Goal: Transaction & Acquisition: Obtain resource

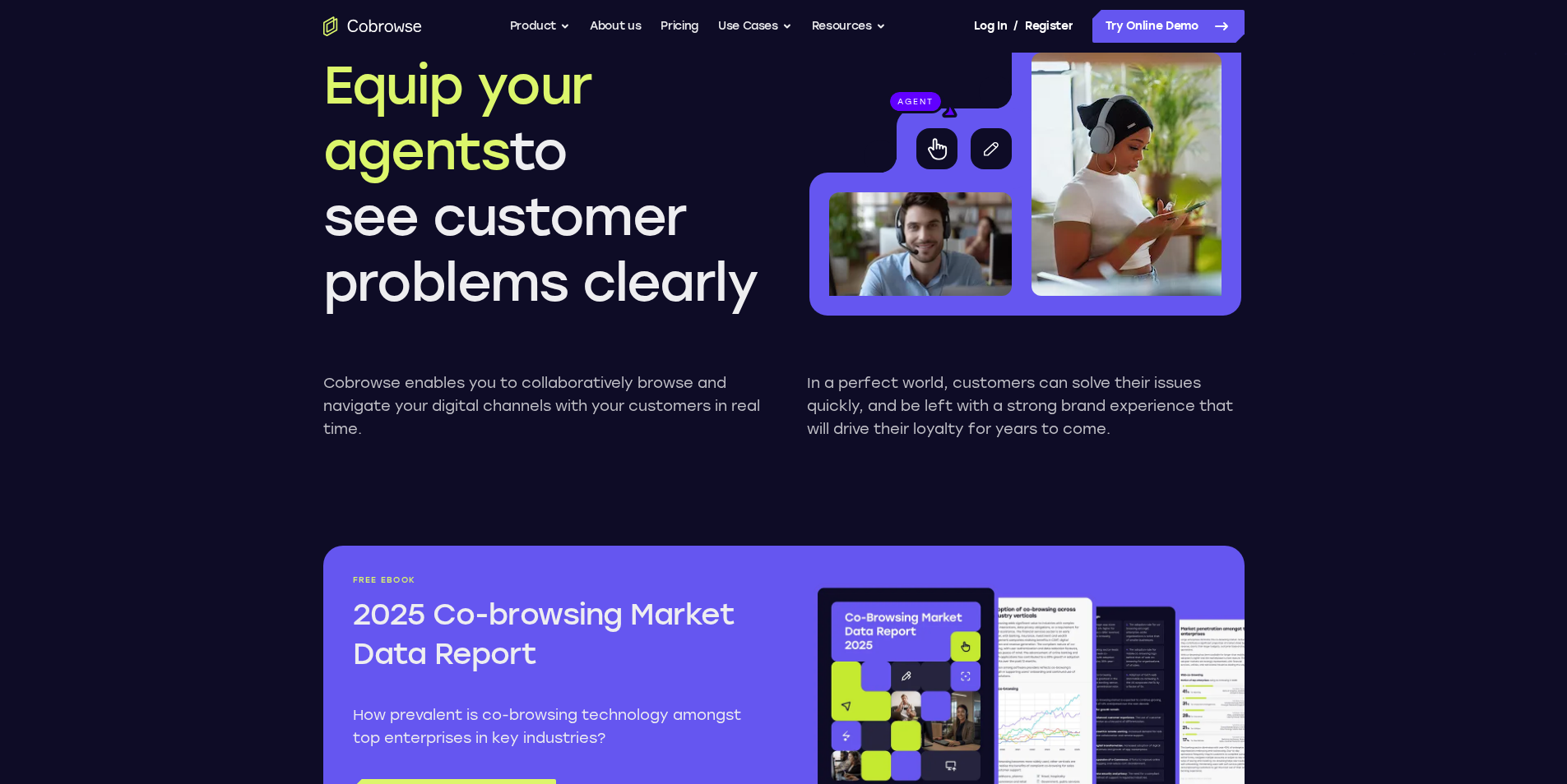
scroll to position [1562, 0]
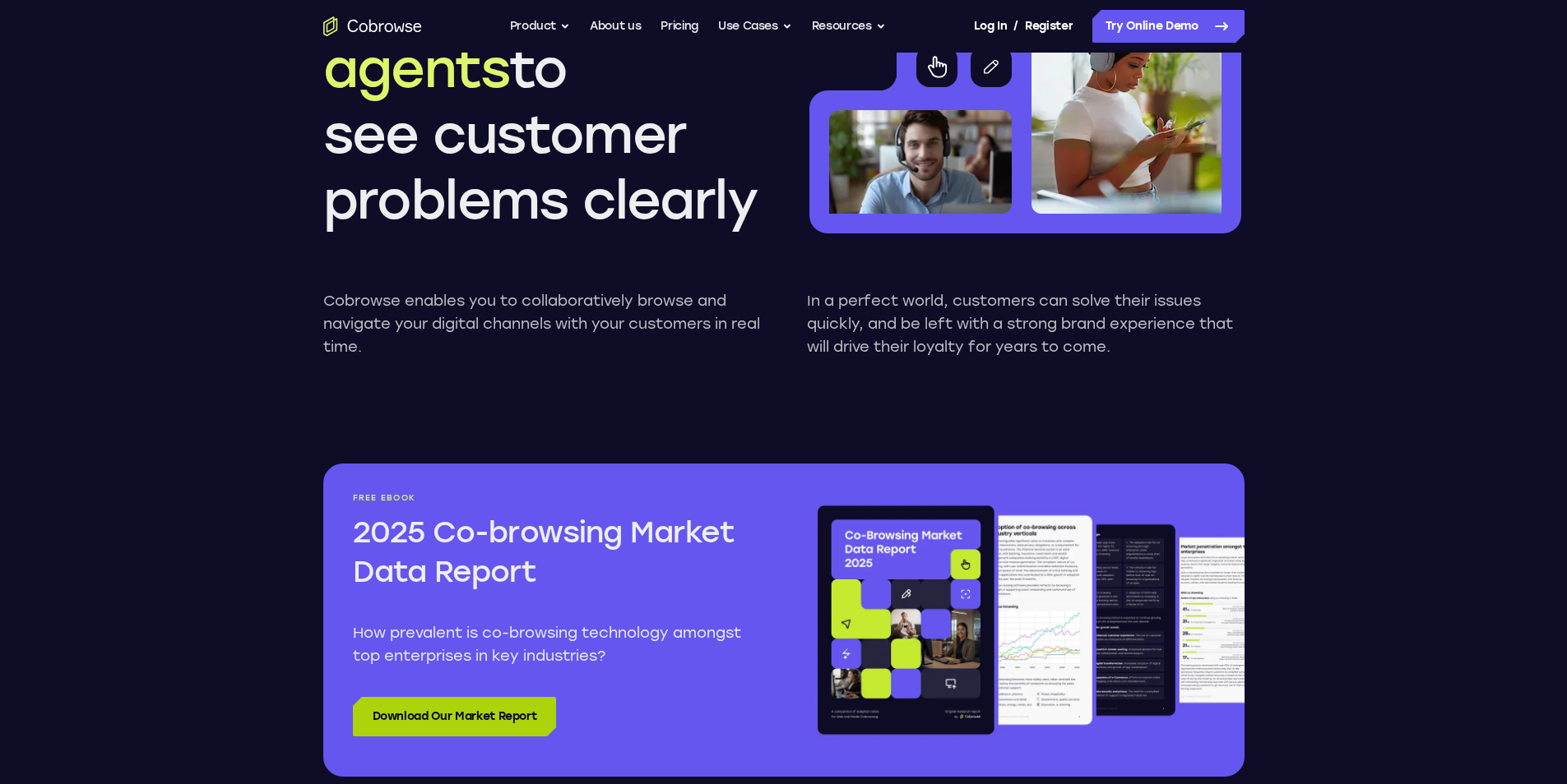
click at [496, 706] on link "Download Our Market Report" at bounding box center [454, 716] width 204 height 39
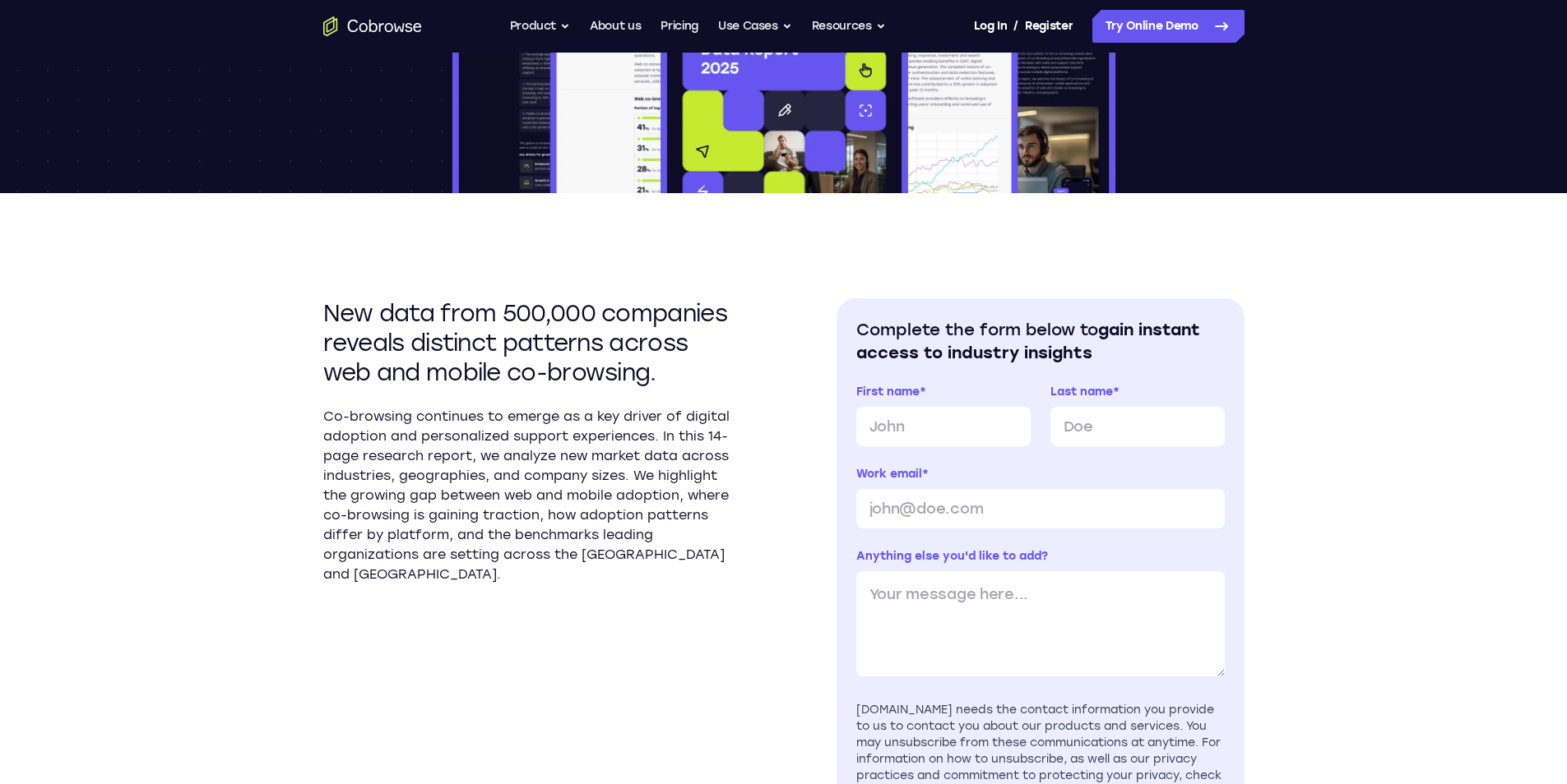
scroll to position [328, 0]
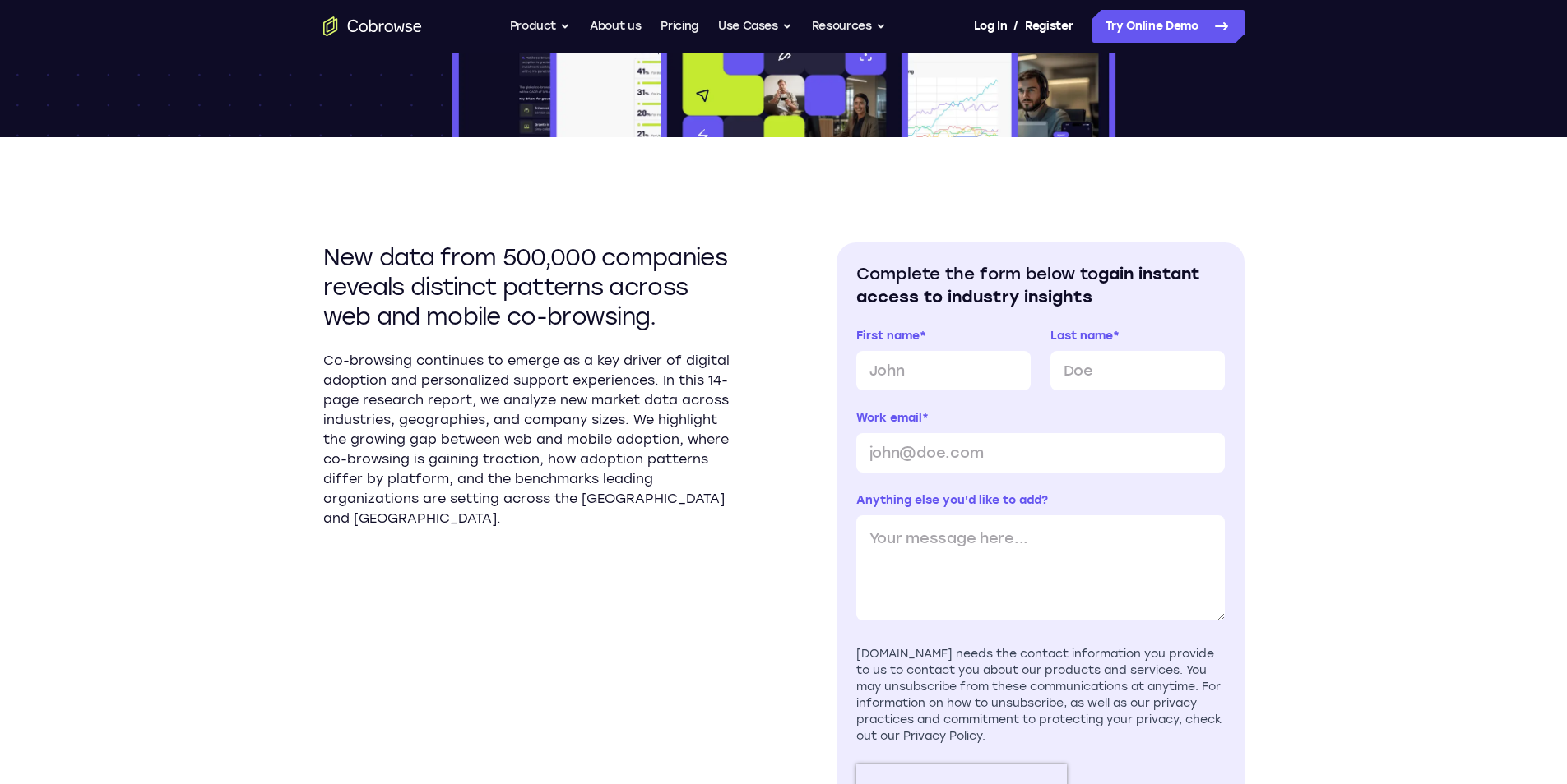
click at [533, 277] on h2 "New data from 500,000 companies reveals distinct patterns across web and mobile…" at bounding box center [527, 286] width 408 height 89
click at [800, 271] on div "New data from 500,000 companies reveals distinct patterns across web and mobile…" at bounding box center [784, 554] width 921 height 835
click at [824, 252] on div "New data from 500,000 companies reveals distinct patterns across web and mobile…" at bounding box center [784, 554] width 921 height 835
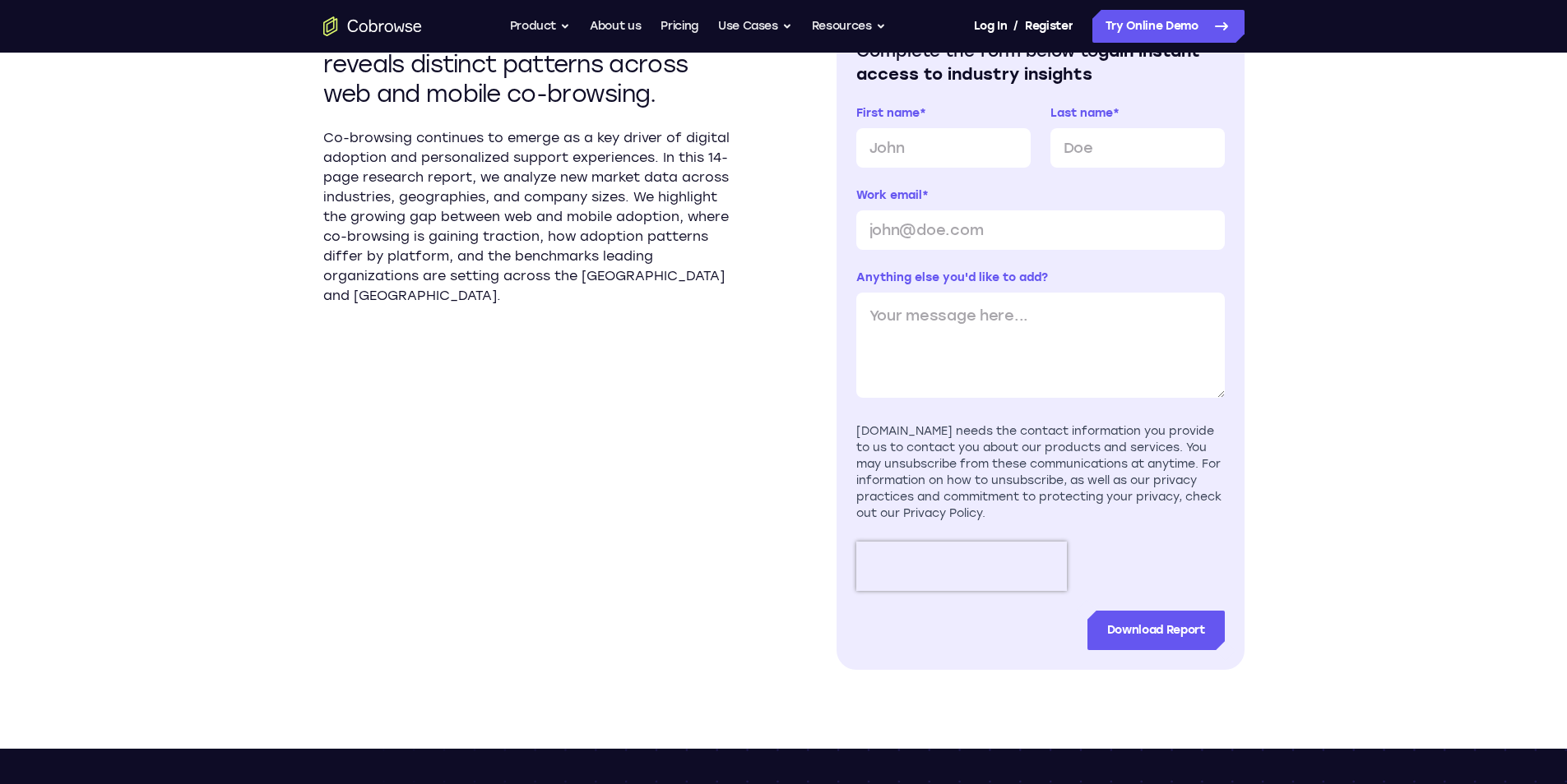
scroll to position [575, 0]
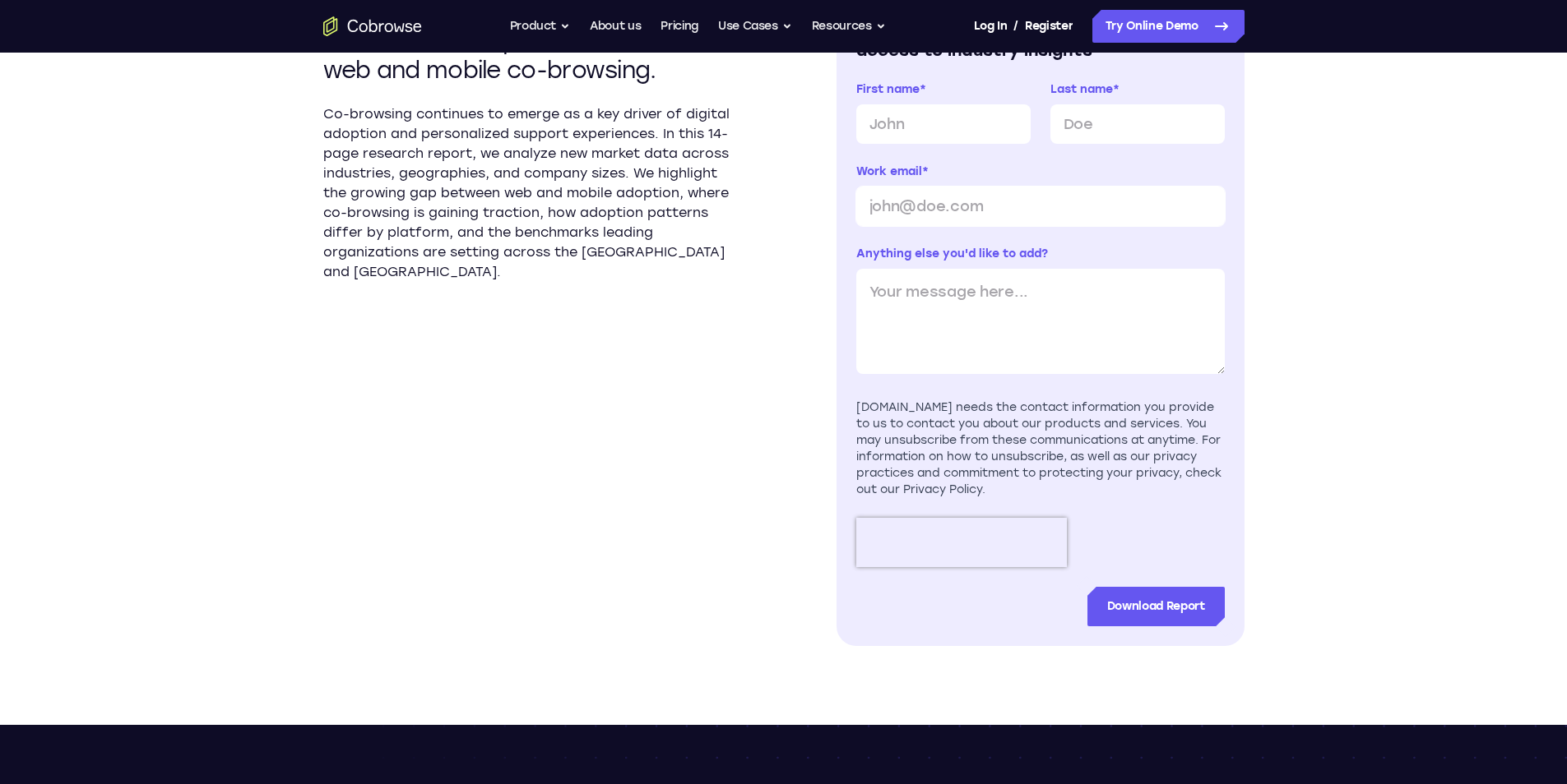
click at [1114, 213] on input "Work email *" at bounding box center [1040, 206] width 369 height 39
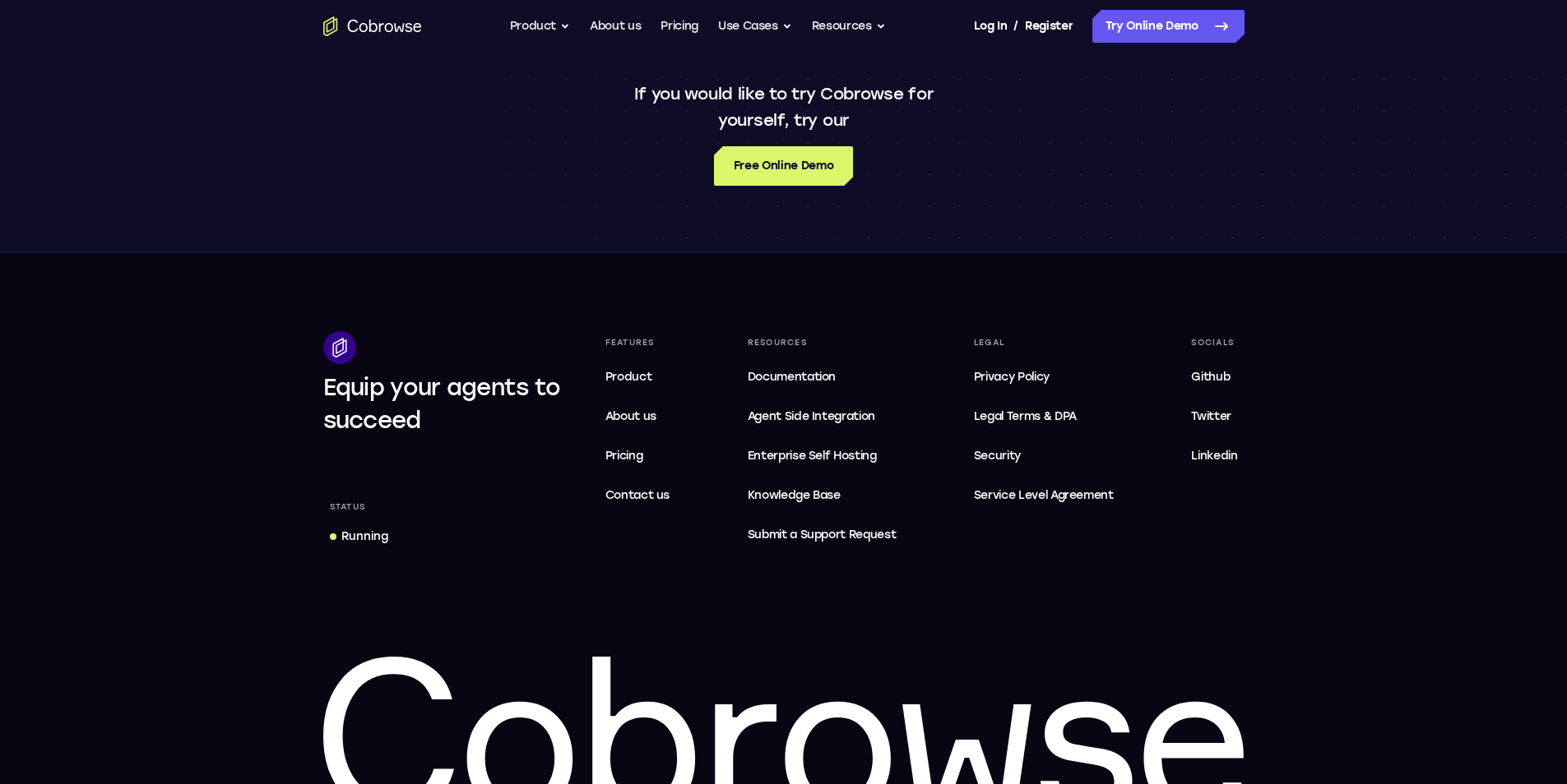
scroll to position [1345, 0]
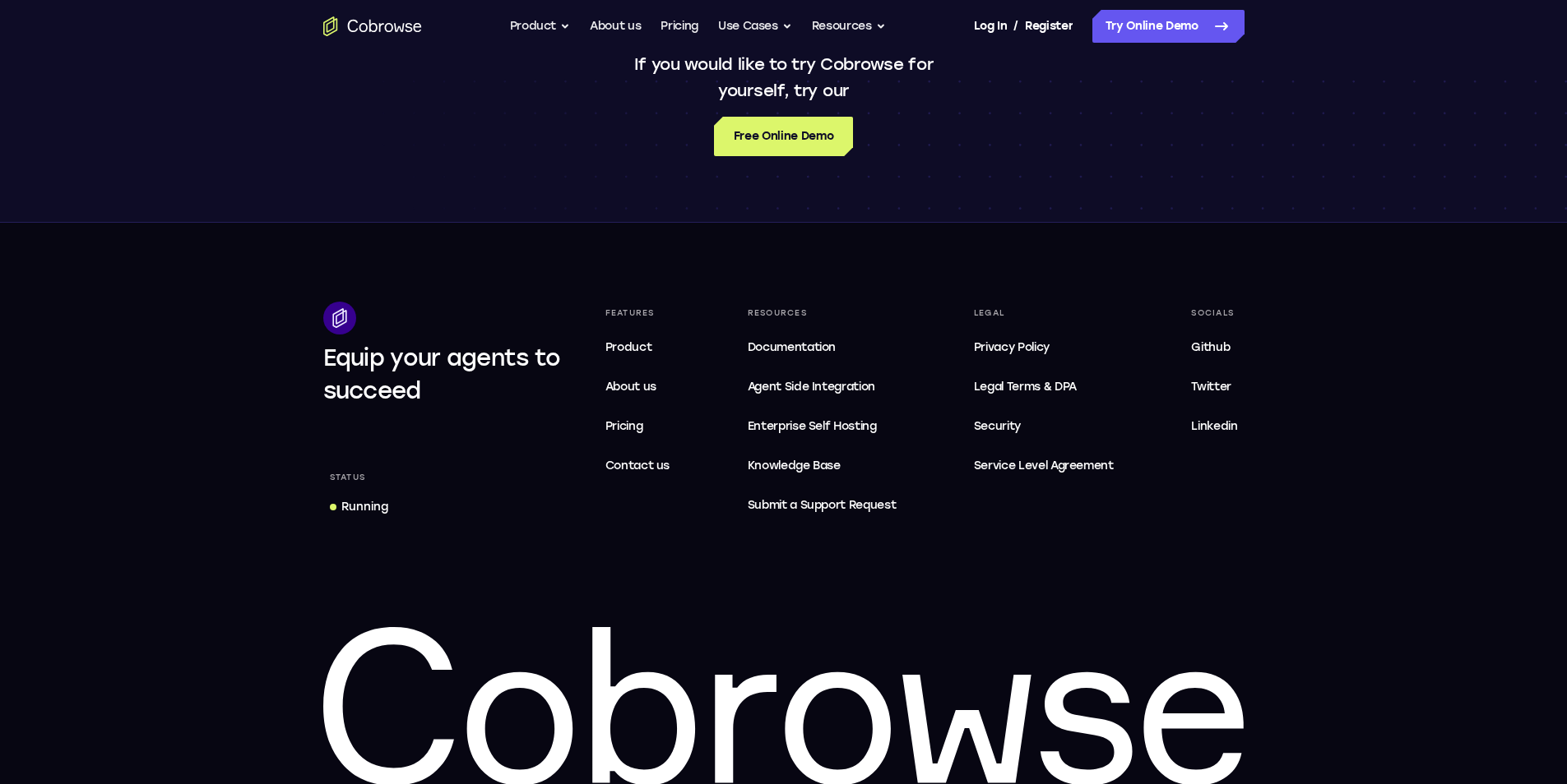
click at [866, 280] on footer "Equip your agents to succeed Status Running Features Product About us Pricing C…" at bounding box center [784, 545] width 1567 height 643
